Goal: Information Seeking & Learning: Learn about a topic

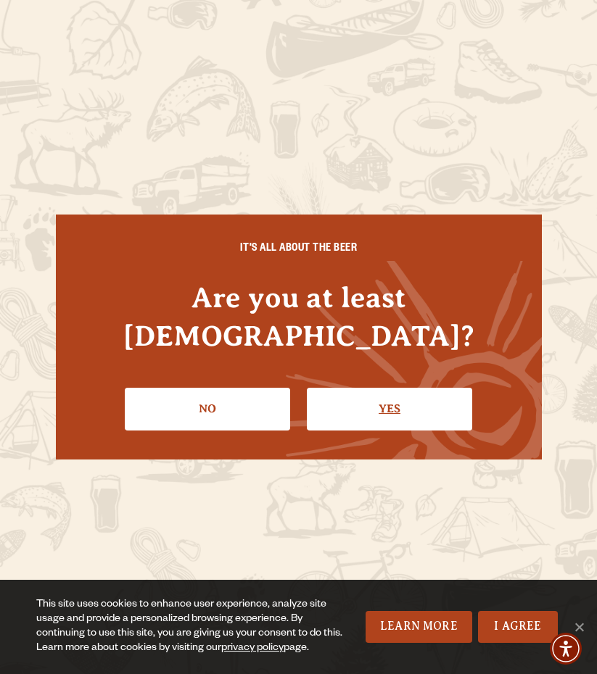
click at [341, 397] on link "Yes" at bounding box center [389, 409] width 165 height 42
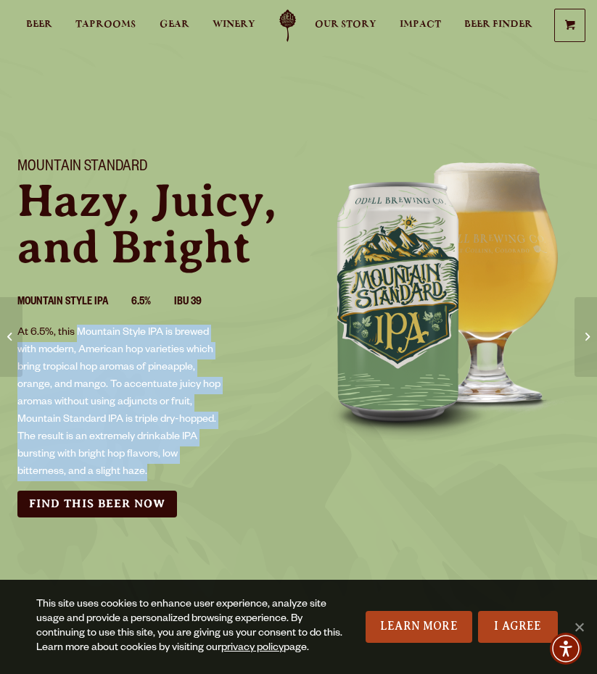
drag, startPoint x: 76, startPoint y: 332, endPoint x: 162, endPoint y: 473, distance: 164.6
click at [162, 473] on p "At 6.5%, this Mountain Style IPA is brewed with modern, American hop varieties …" at bounding box center [122, 403] width 211 height 157
copy p "Mountain Style IPA is brewed with modern, American hop varieties which bring tr…"
click at [33, 19] on span "Beer" at bounding box center [39, 25] width 26 height 12
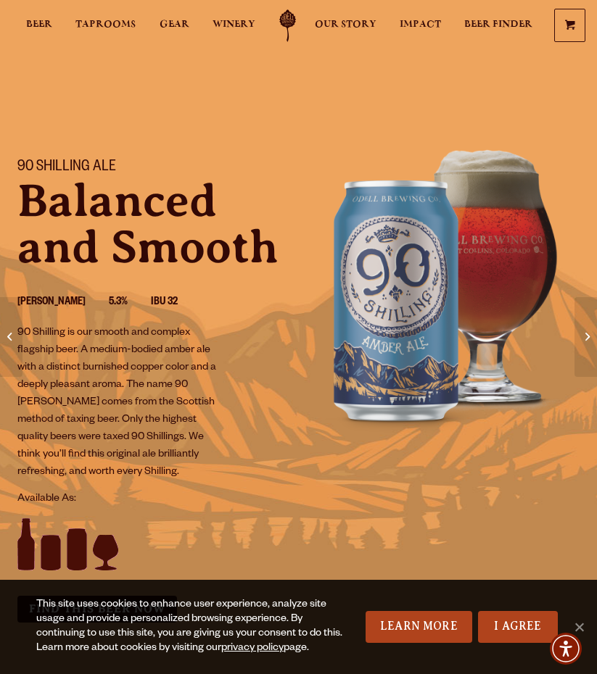
click at [80, 472] on p "90 Shilling is our smooth and complex flagship beer. A medium-bodied amber ale …" at bounding box center [122, 403] width 211 height 157
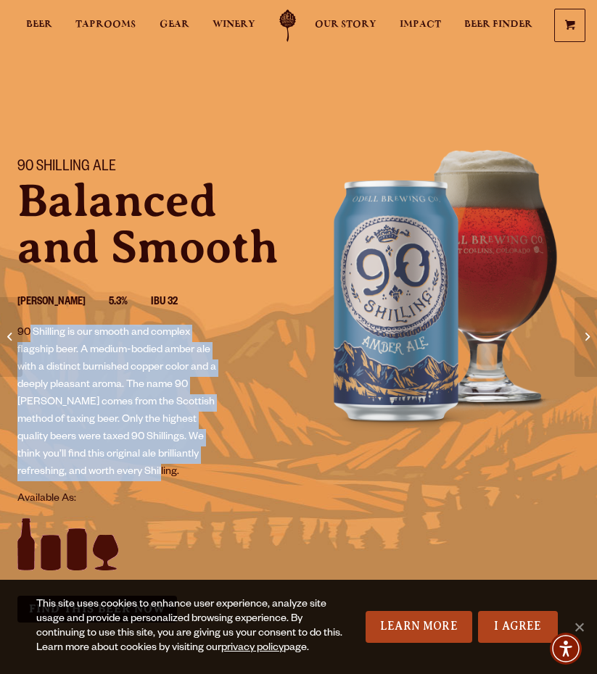
drag, startPoint x: 80, startPoint y: 472, endPoint x: 30, endPoint y: 337, distance: 143.8
click at [30, 337] on p "90 Shilling is our smooth and complex flagship beer. A medium-bodied amber ale …" at bounding box center [122, 403] width 211 height 157
copy p "Shilling is our smooth and complex flagship beer. A medium-bodied amber ale wit…"
click at [27, 27] on span "Beer" at bounding box center [39, 25] width 26 height 12
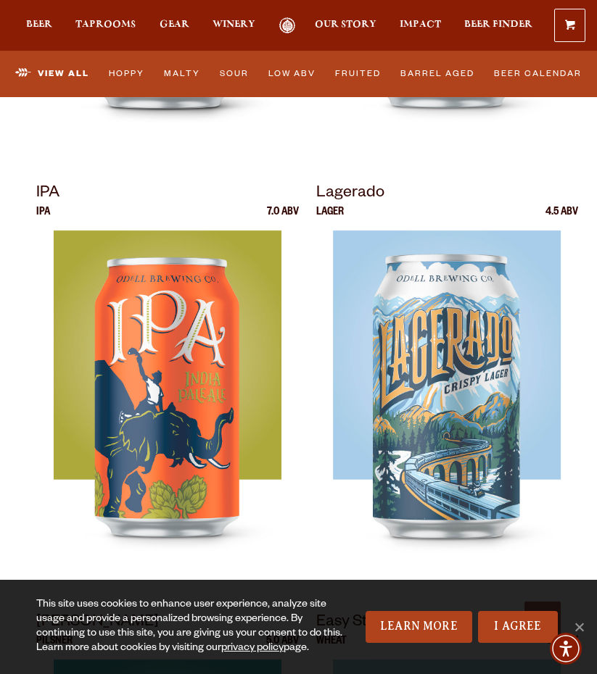
scroll to position [974, 0]
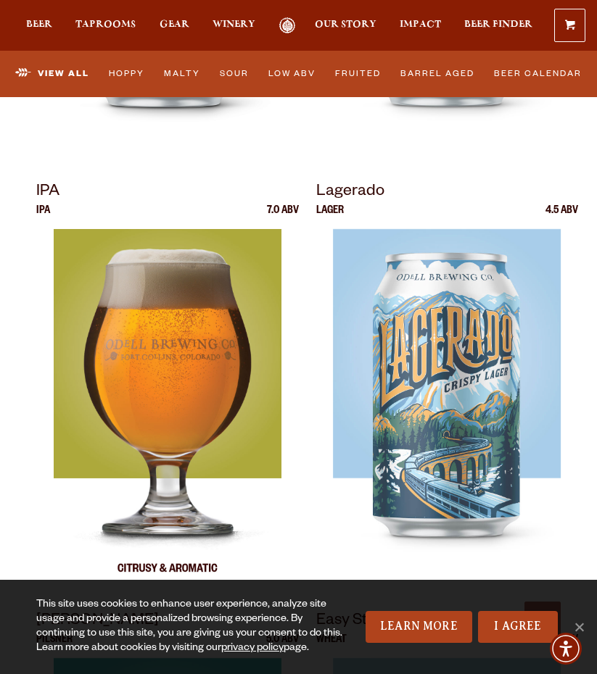
click at [210, 358] on img at bounding box center [168, 410] width 228 height 362
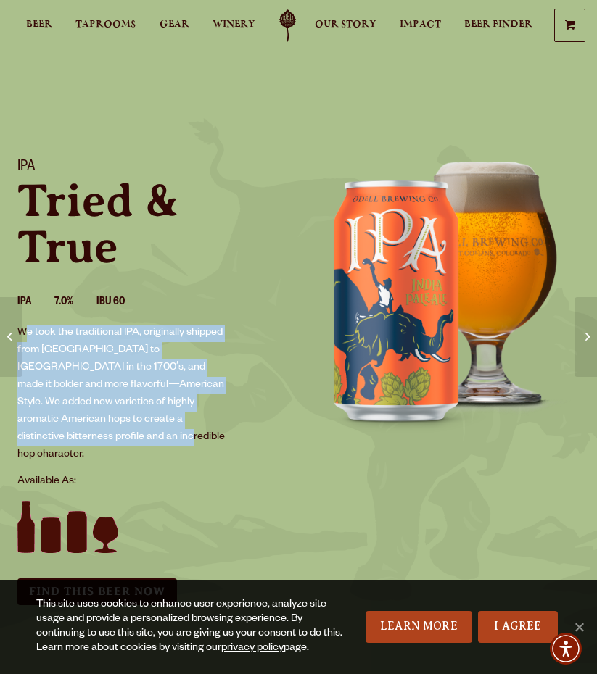
drag, startPoint x: 25, startPoint y: 335, endPoint x: 115, endPoint y: 439, distance: 137.2
click at [115, 439] on p "We took the traditional IPA, originally shipped from [GEOGRAPHIC_DATA] to [GEOG…" at bounding box center [122, 394] width 211 height 139
copy p "e took the traditional IPA, originally shipped from [GEOGRAPHIC_DATA] to [GEOGR…"
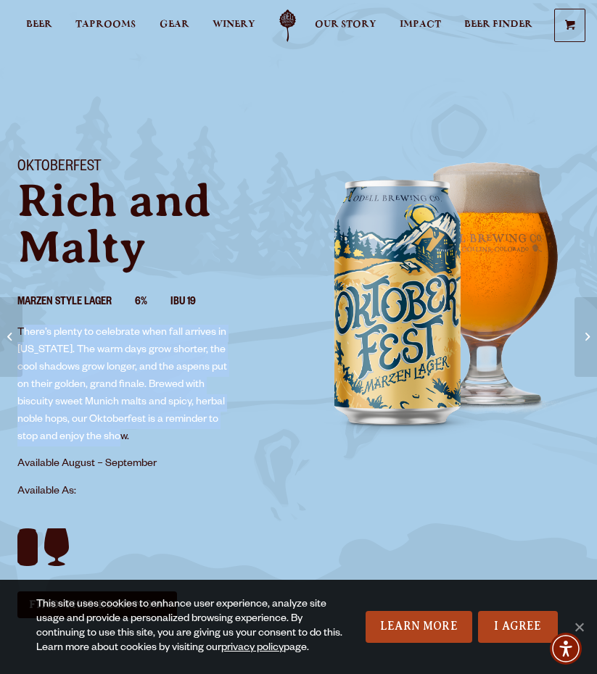
drag, startPoint x: 25, startPoint y: 332, endPoint x: 167, endPoint y: 433, distance: 175.2
click at [167, 433] on p "There’s plenty to celebrate when fall arrives in [US_STATE]. The warm days grow…" at bounding box center [122, 386] width 211 height 122
copy p "here’s plenty to celebrate when fall arrives in [US_STATE]. The warm days grow …"
